Goal: Find specific page/section: Find specific page/section

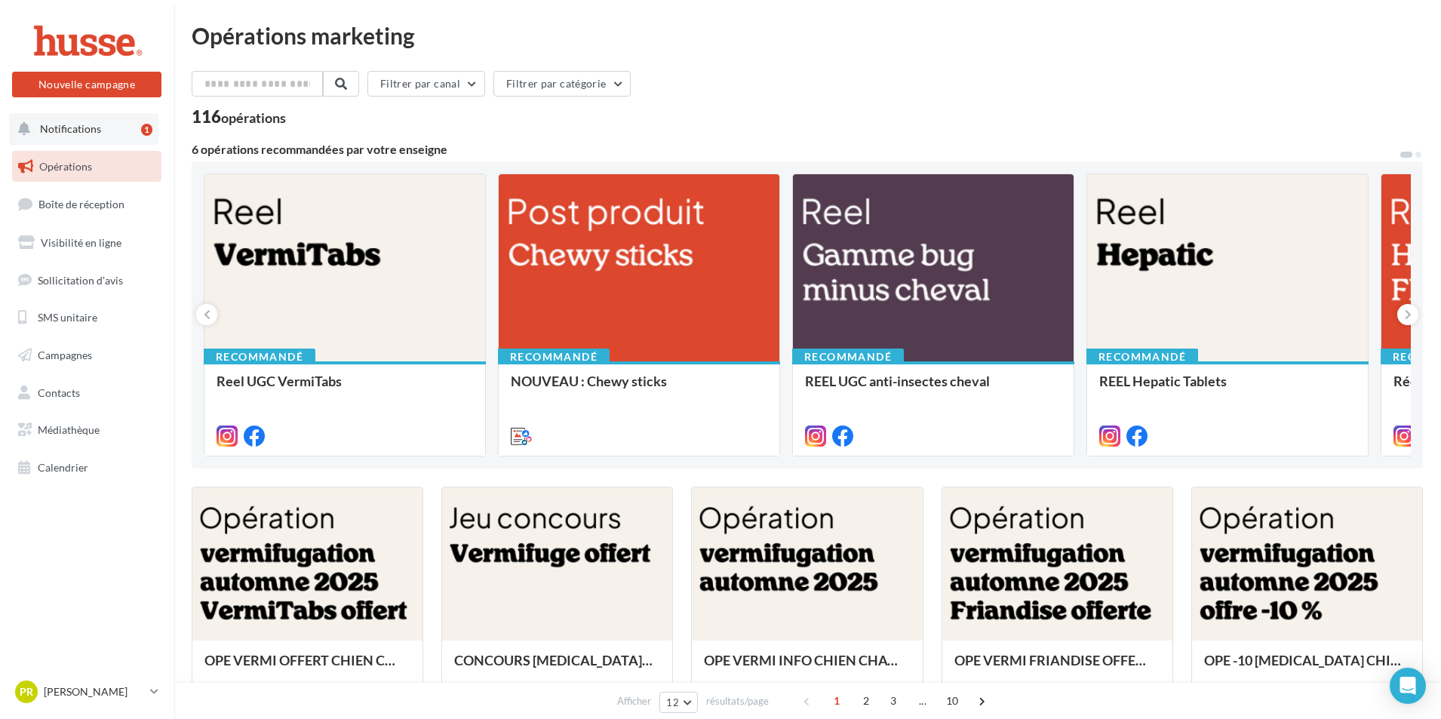
click at [88, 137] on button "Notifications 1" at bounding box center [83, 129] width 149 height 32
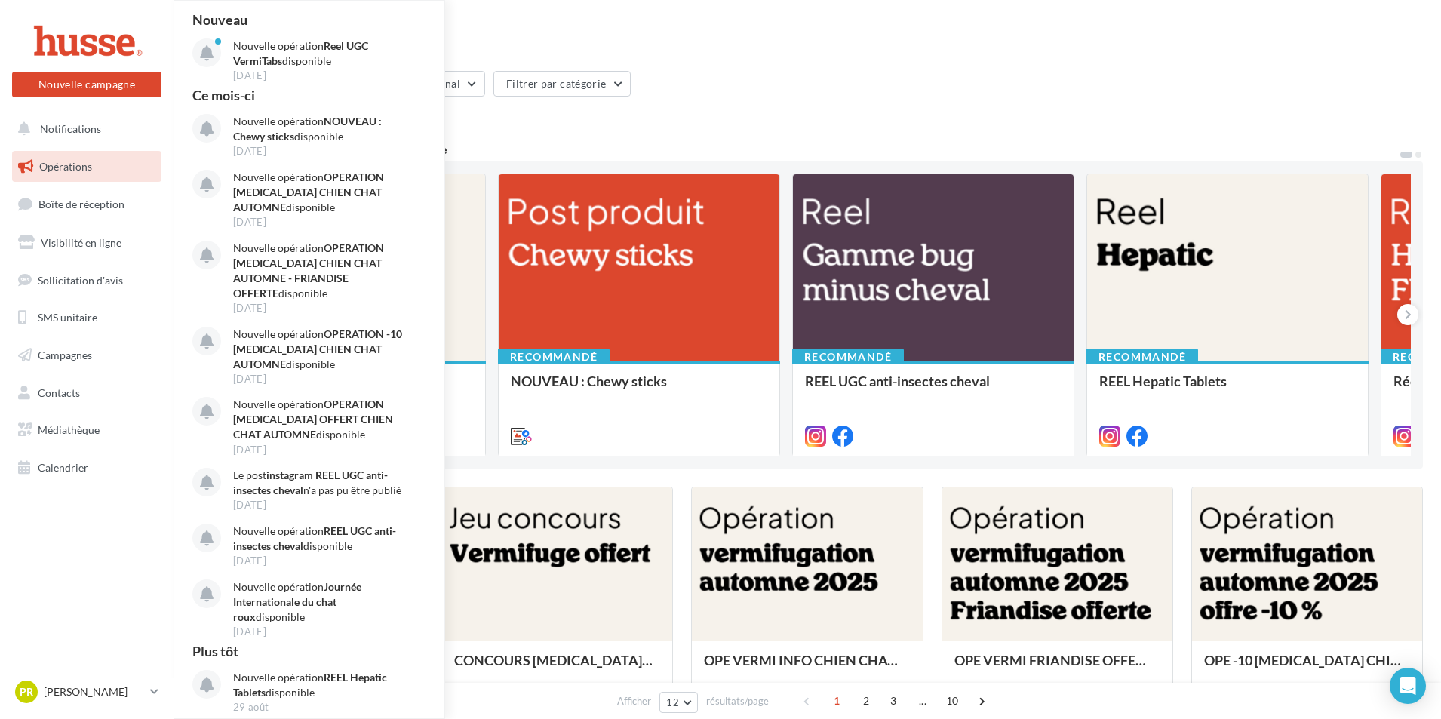
click at [591, 114] on div "116 opérations" at bounding box center [807, 119] width 1231 height 20
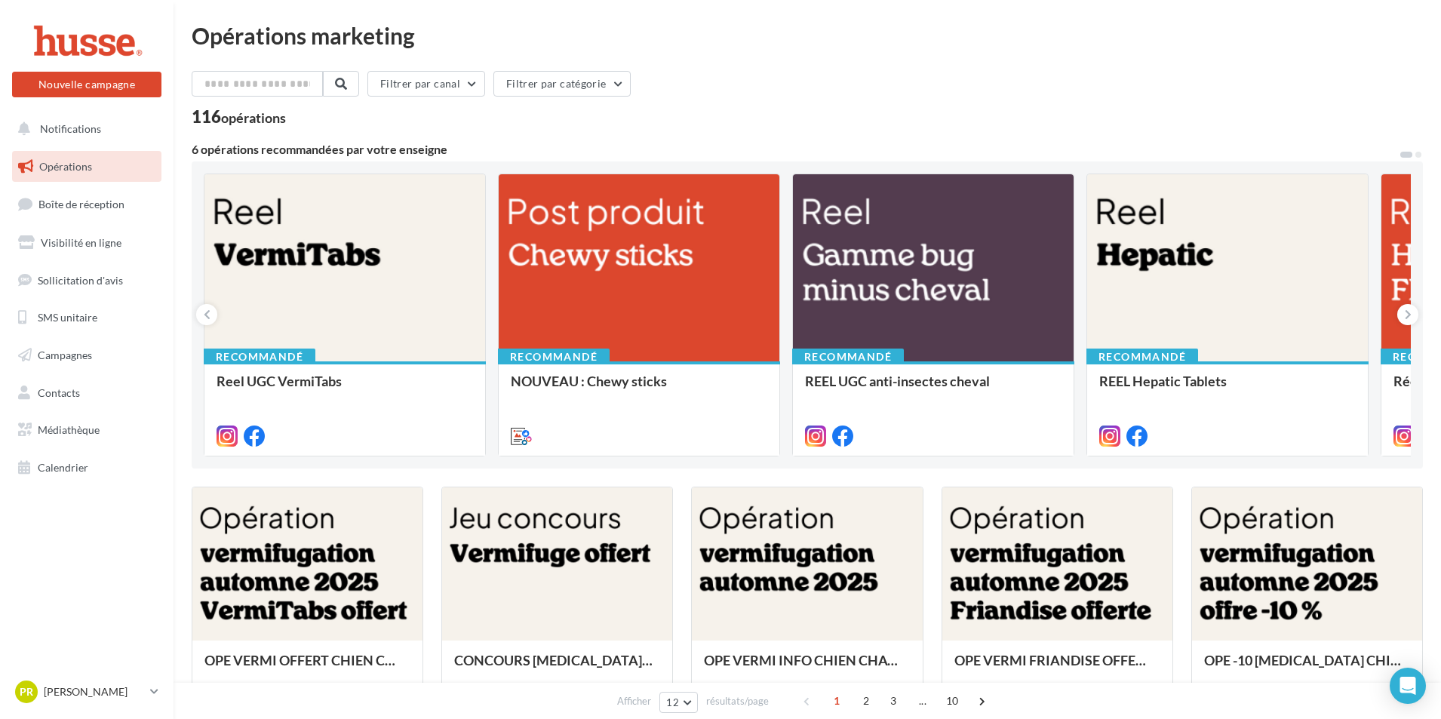
click at [99, 159] on link "Opérations" at bounding box center [86, 167] width 155 height 32
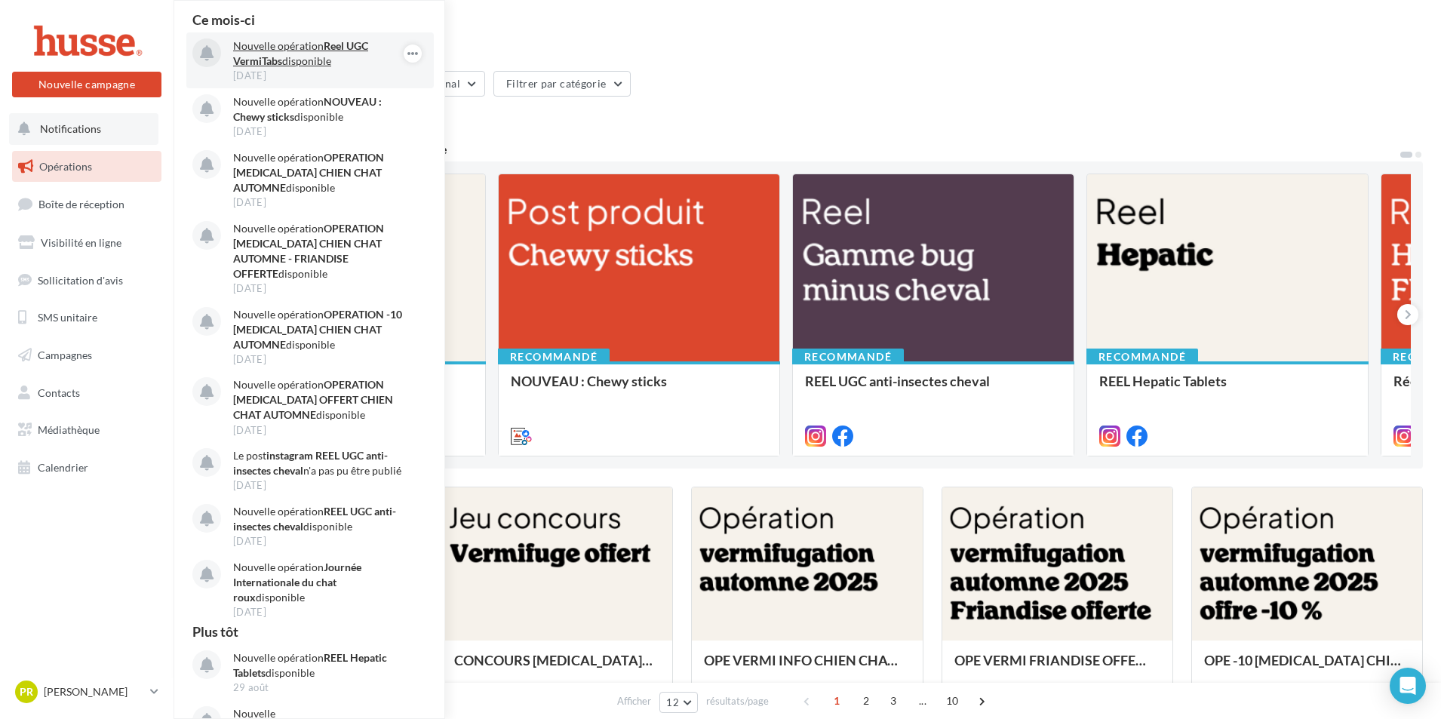
click at [290, 52] on p "Nouvelle opération Reel UGC VermiTabs disponible" at bounding box center [320, 53] width 175 height 30
click at [329, 56] on p "Nouvelle opération Reel UGC VermiTabs disponible" at bounding box center [320, 53] width 175 height 30
click at [203, 58] on icon at bounding box center [207, 54] width 14 height 16
drag, startPoint x: 307, startPoint y: 41, endPoint x: 321, endPoint y: 60, distance: 23.1
click at [307, 47] on p "Nouvelle opération Reel UGC VermiTabs disponible" at bounding box center [320, 53] width 175 height 30
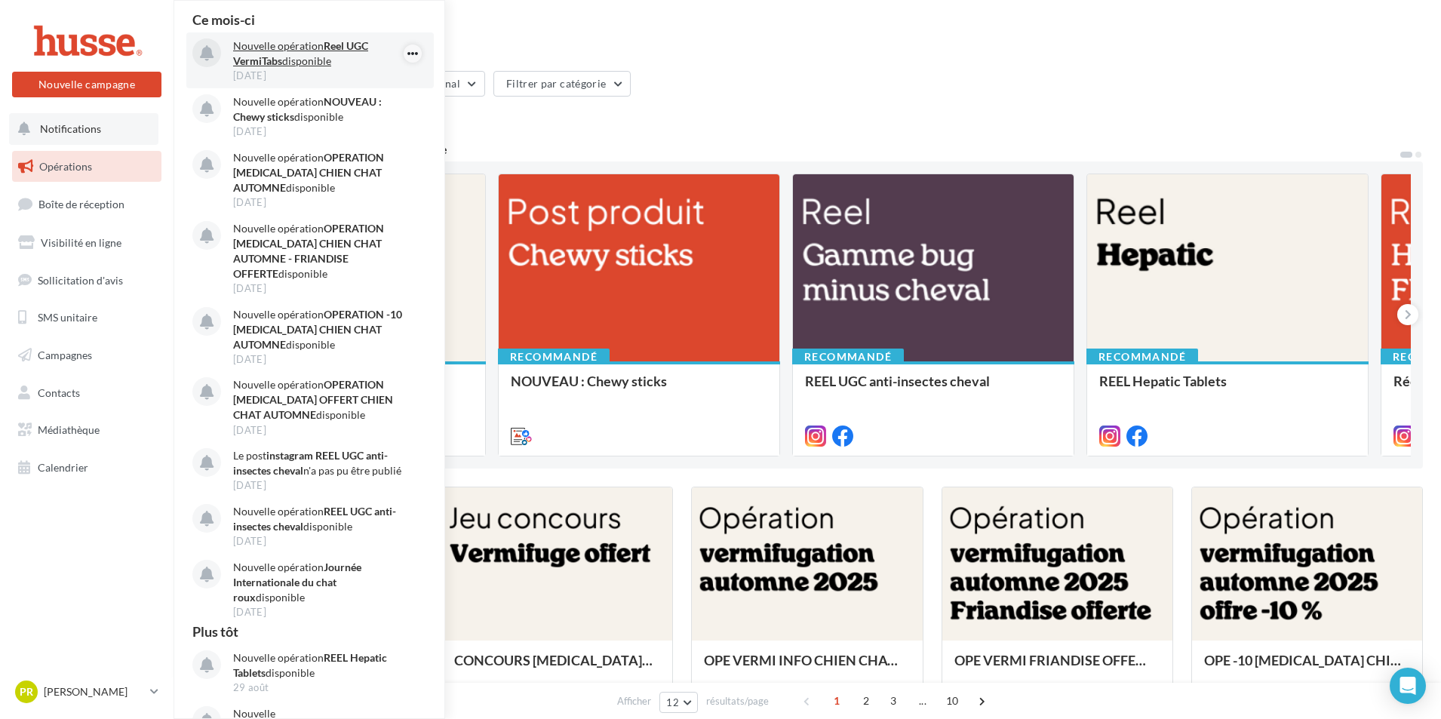
click at [407, 54] on icon "button" at bounding box center [413, 54] width 12 height 18
click at [381, 112] on button "Découvrir cette opération" at bounding box center [336, 117] width 170 height 35
click at [407, 53] on icon "button" at bounding box center [413, 54] width 12 height 18
click at [666, 17] on div "Opérations marketing Filtrer par canal Filtrer par catégorie 116 opérations 6 o…" at bounding box center [807, 677] width 1267 height 1354
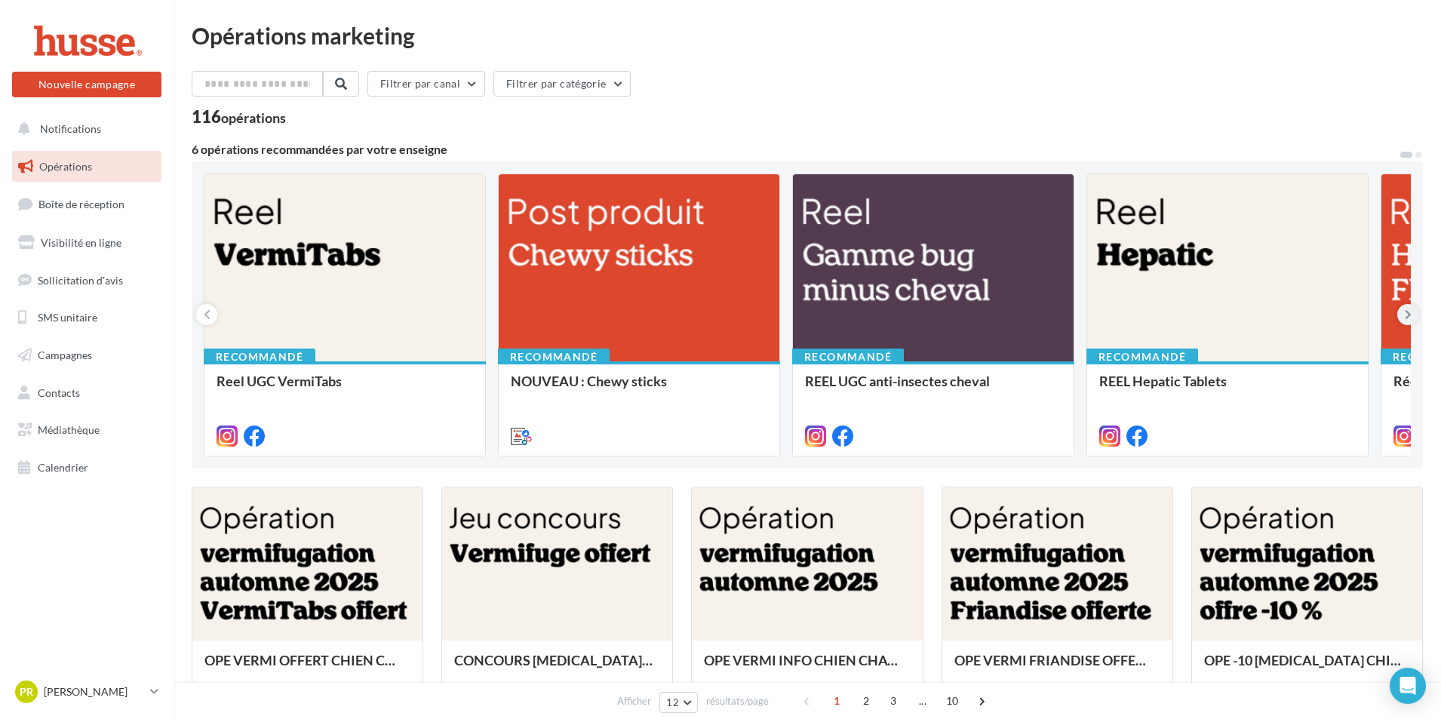
click at [1407, 315] on icon at bounding box center [1408, 314] width 7 height 15
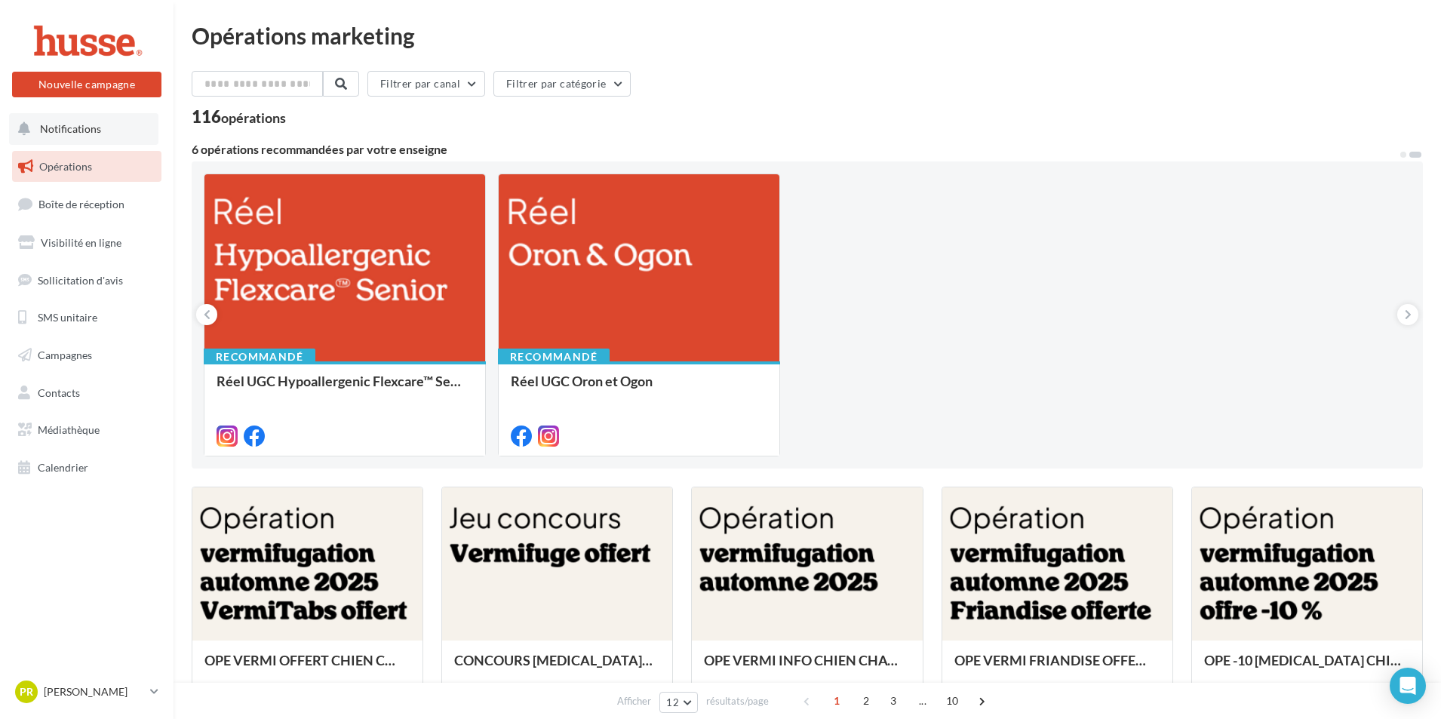
click at [65, 129] on span "Notifications" at bounding box center [70, 128] width 61 height 13
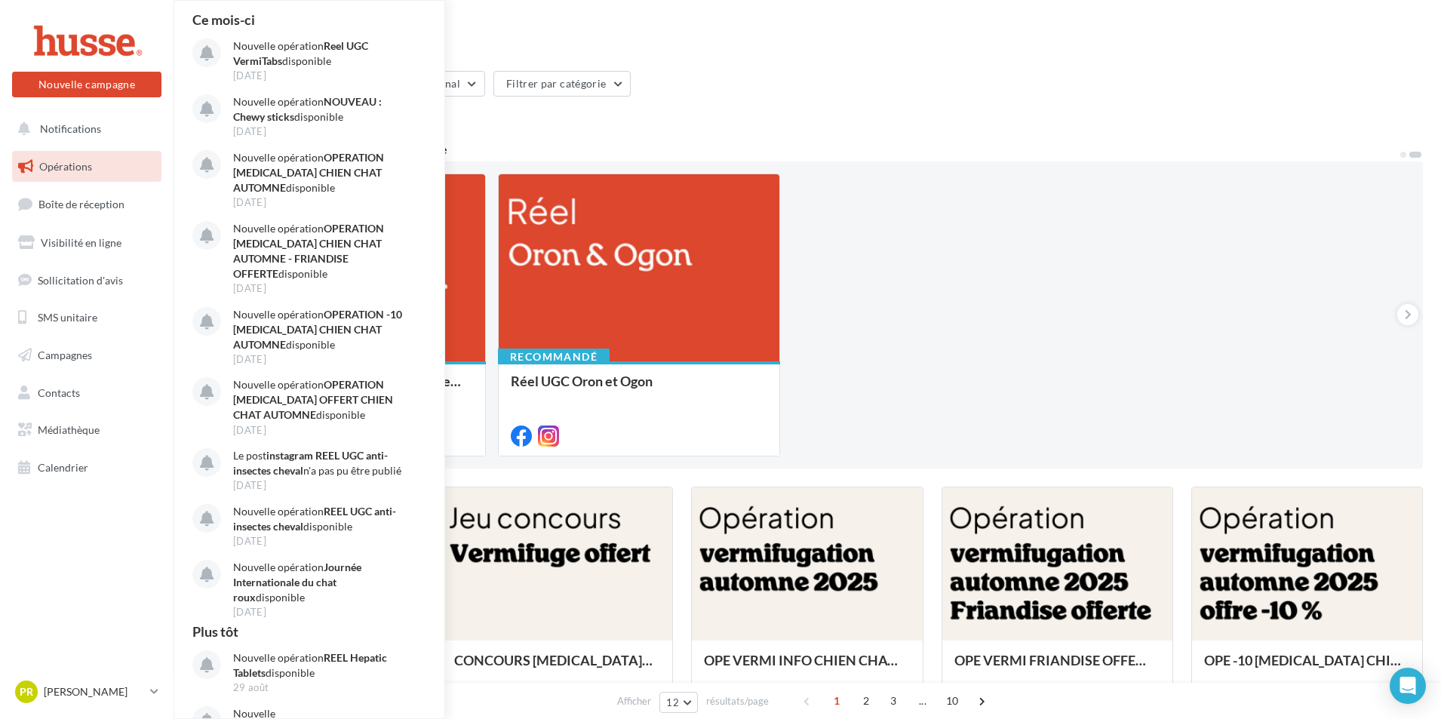
click at [1011, 268] on div "Recommandé Reel UGC VermiTabs Recommandé NOUVEAU : Chewy sticks Carrousel de pr…" at bounding box center [807, 315] width 1207 height 283
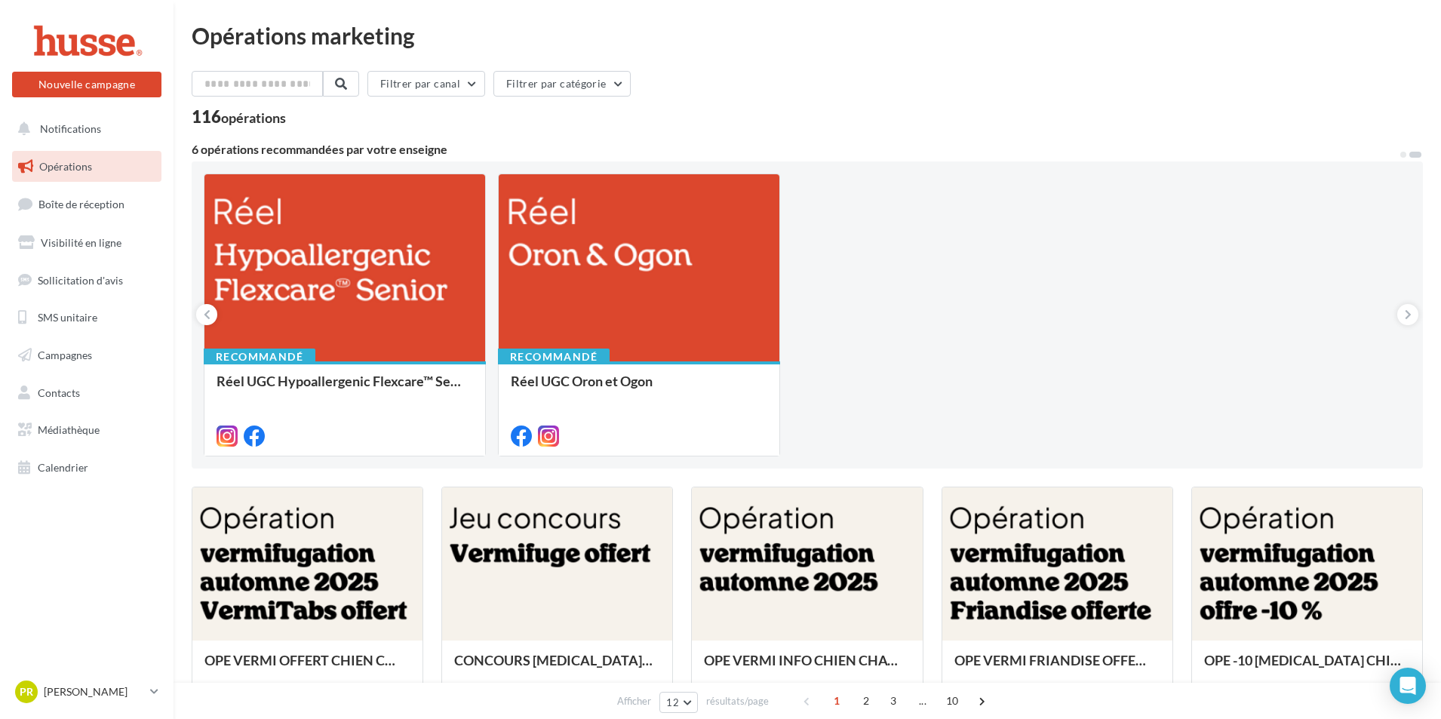
click at [66, 158] on link "Opérations" at bounding box center [86, 167] width 155 height 32
click at [66, 174] on link "Opérations" at bounding box center [86, 167] width 155 height 32
